Goal: Task Accomplishment & Management: Use online tool/utility

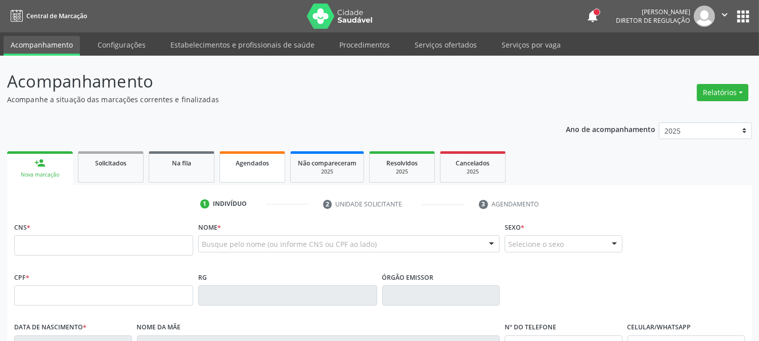
click at [245, 176] on link "Agendados" at bounding box center [252, 166] width 66 height 31
select select "8"
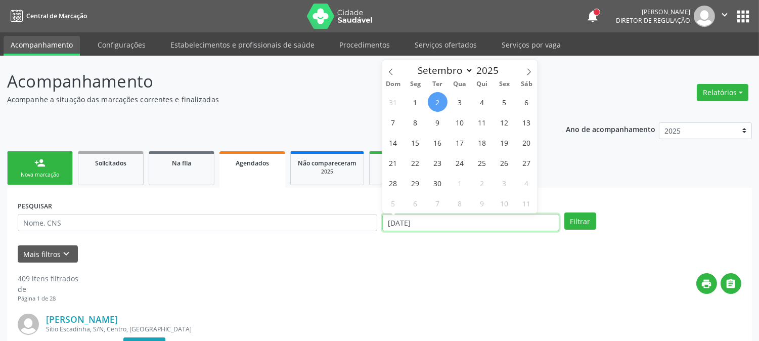
click at [436, 218] on input "[DATE]" at bounding box center [470, 222] width 177 height 17
click at [456, 103] on span "3" at bounding box center [460, 102] width 20 height 20
type input "[DATE]"
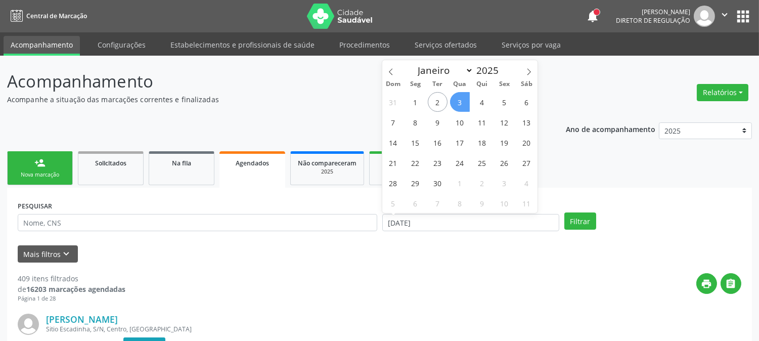
click at [456, 103] on span "3" at bounding box center [460, 102] width 20 height 20
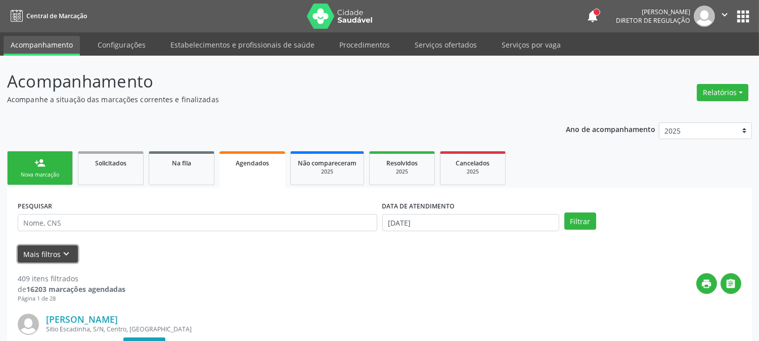
click at [23, 254] on button "Mais filtros keyboard_arrow_down" at bounding box center [48, 254] width 60 height 18
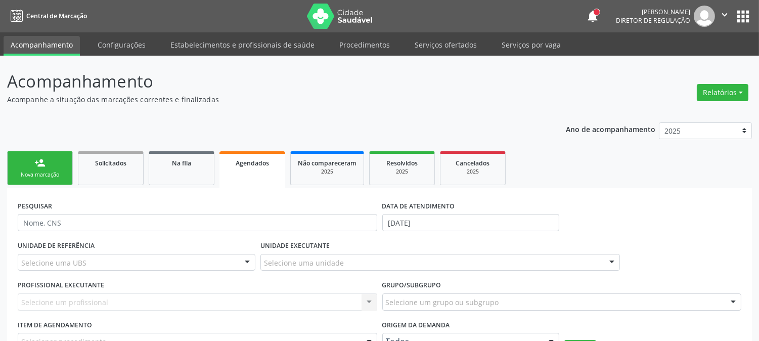
scroll to position [168, 0]
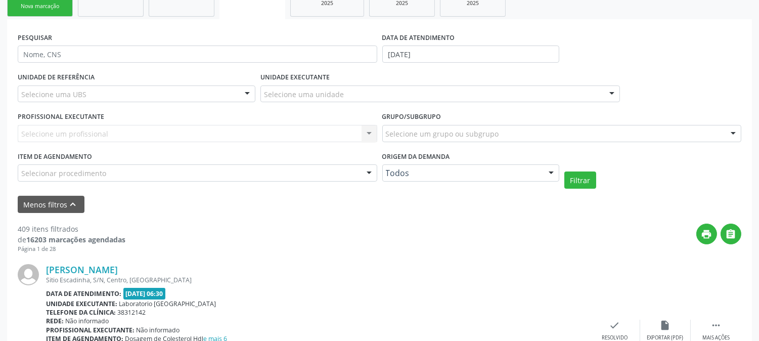
click at [167, 95] on div "Selecione uma UBS" at bounding box center [137, 93] width 238 height 17
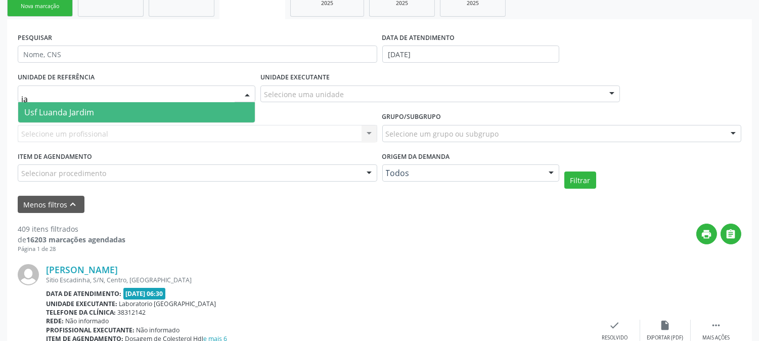
type input "jar"
click at [162, 105] on span "Usf Luanda Jardim" at bounding box center [136, 112] width 237 height 20
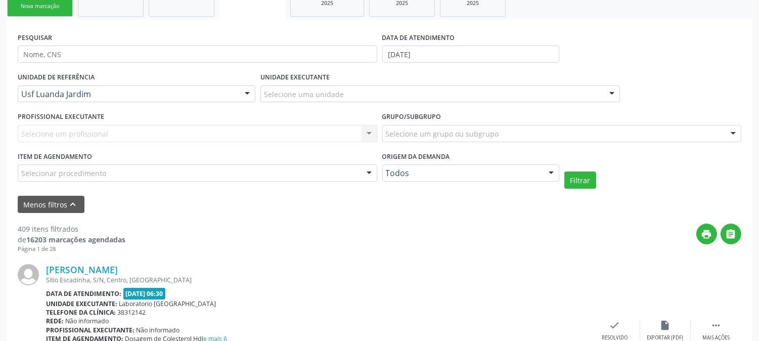
click at [178, 177] on div "Selecionar procedimento" at bounding box center [197, 172] width 359 height 17
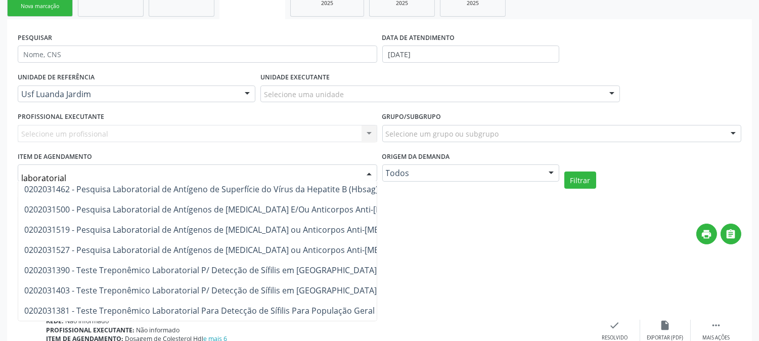
scroll to position [0, 0]
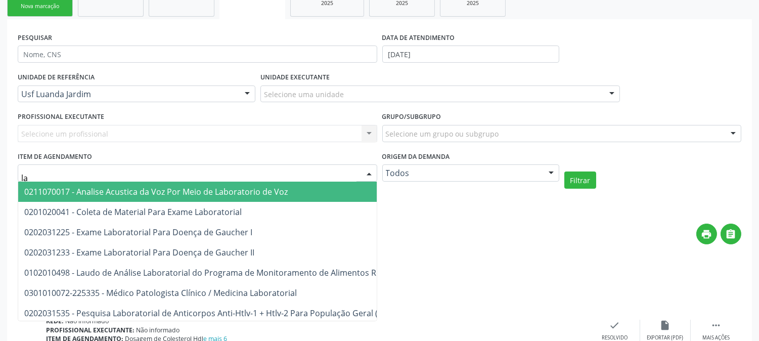
type input "l"
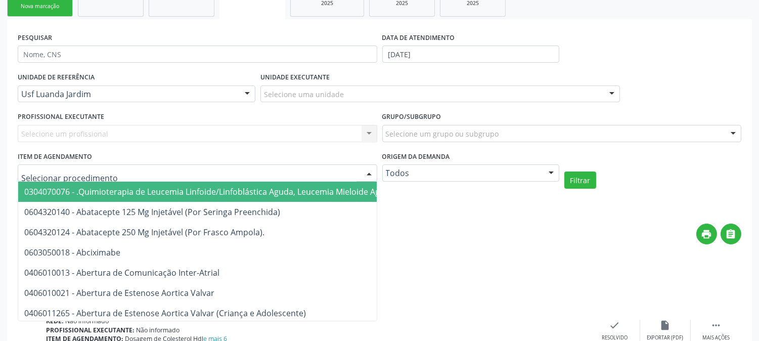
click at [568, 234] on div "print " at bounding box center [433, 238] width 616 height 30
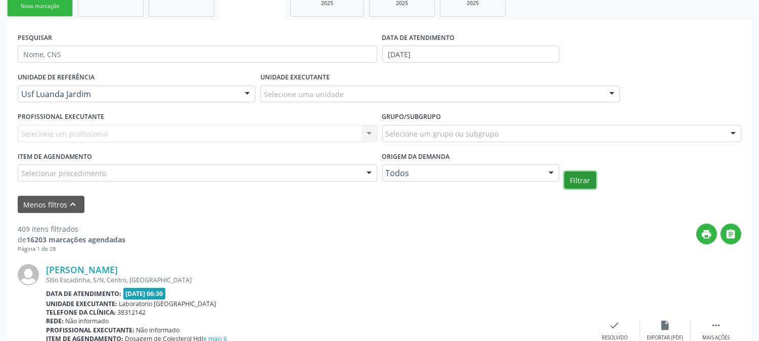
click at [568, 181] on button "Filtrar" at bounding box center [580, 179] width 32 height 17
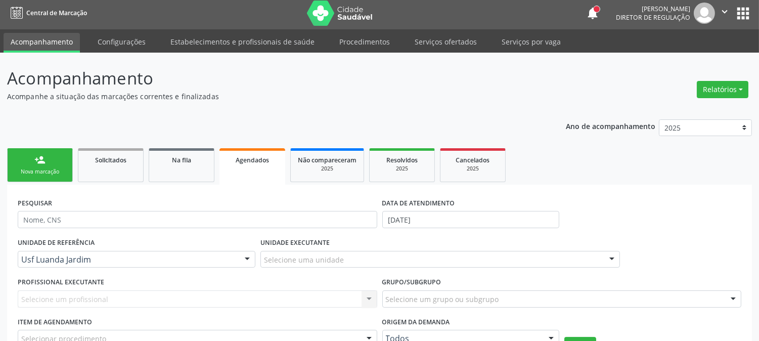
scroll to position [115, 0]
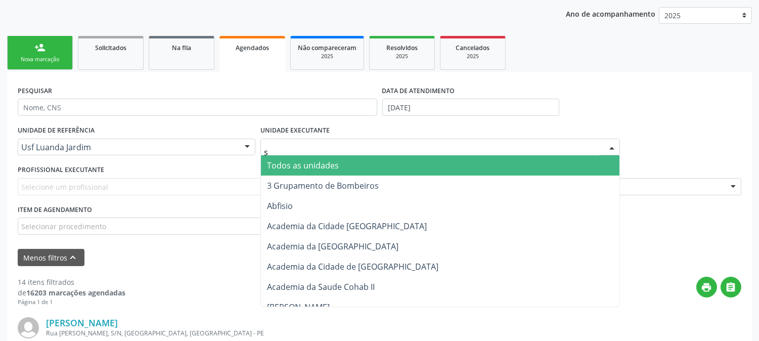
type input "s b"
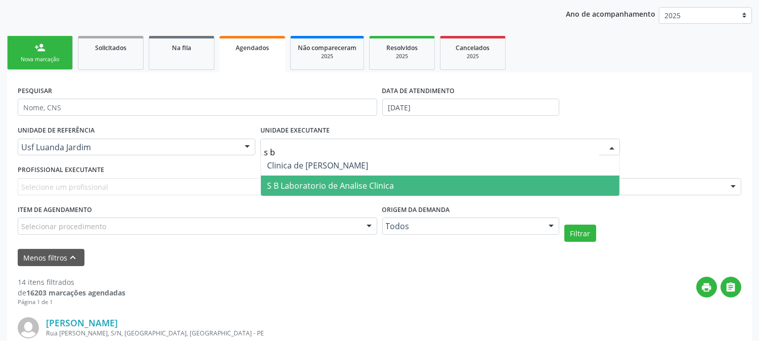
click at [312, 181] on span "S B Laboratorio de Analise Clinica" at bounding box center [330, 185] width 127 height 11
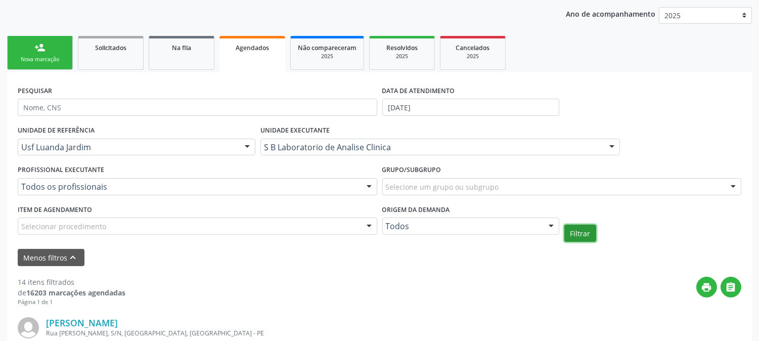
click at [587, 235] on button "Filtrar" at bounding box center [580, 232] width 32 height 17
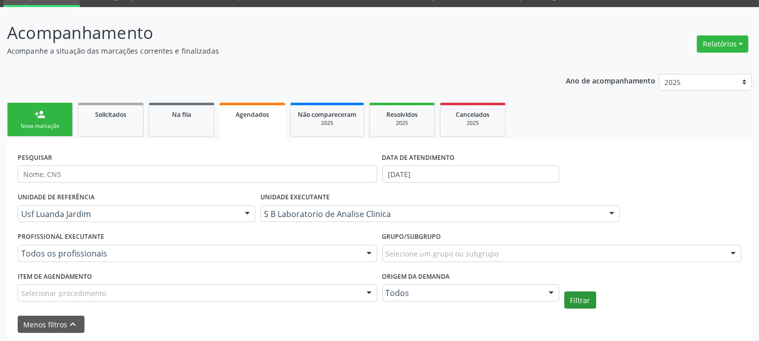
scroll to position [217, 0]
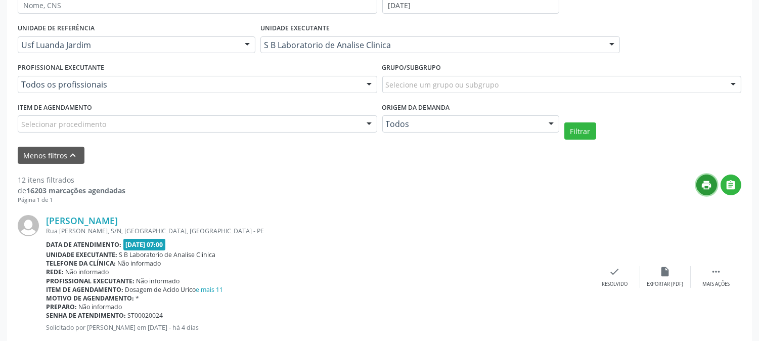
click at [708, 187] on icon "print" at bounding box center [706, 184] width 11 height 11
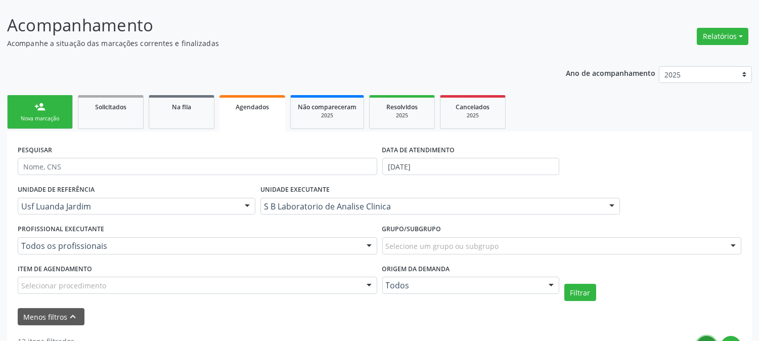
scroll to position [0, 0]
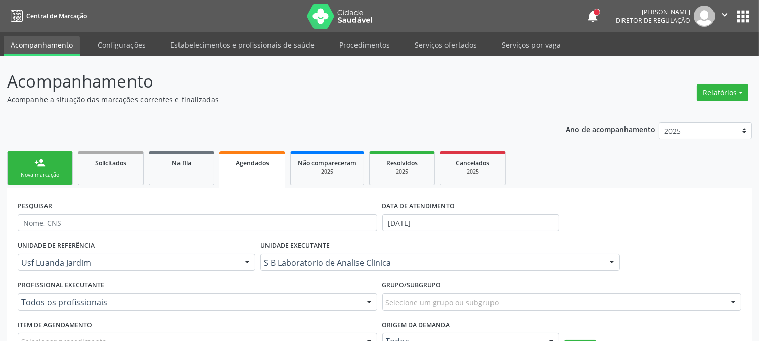
click at [37, 174] on div "Nova marcação" at bounding box center [40, 175] width 51 height 8
